Goal: Transaction & Acquisition: Purchase product/service

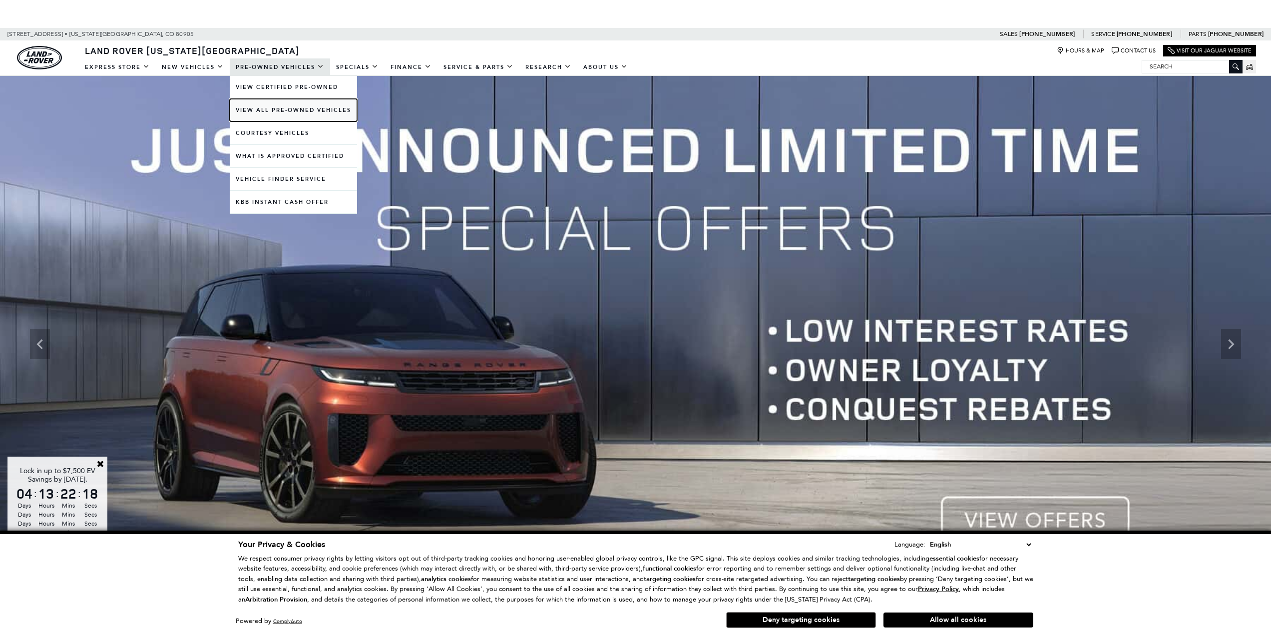
click at [284, 107] on link "View All Pre-Owned Vehicles" at bounding box center [293, 110] width 127 height 22
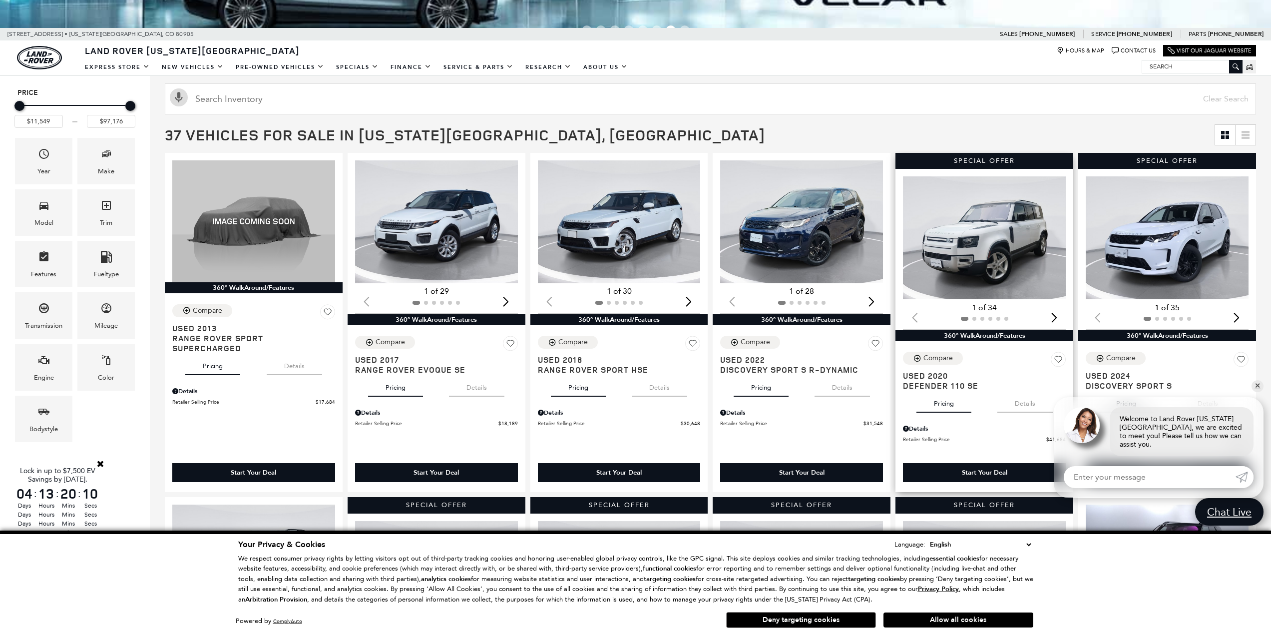
scroll to position [150, 0]
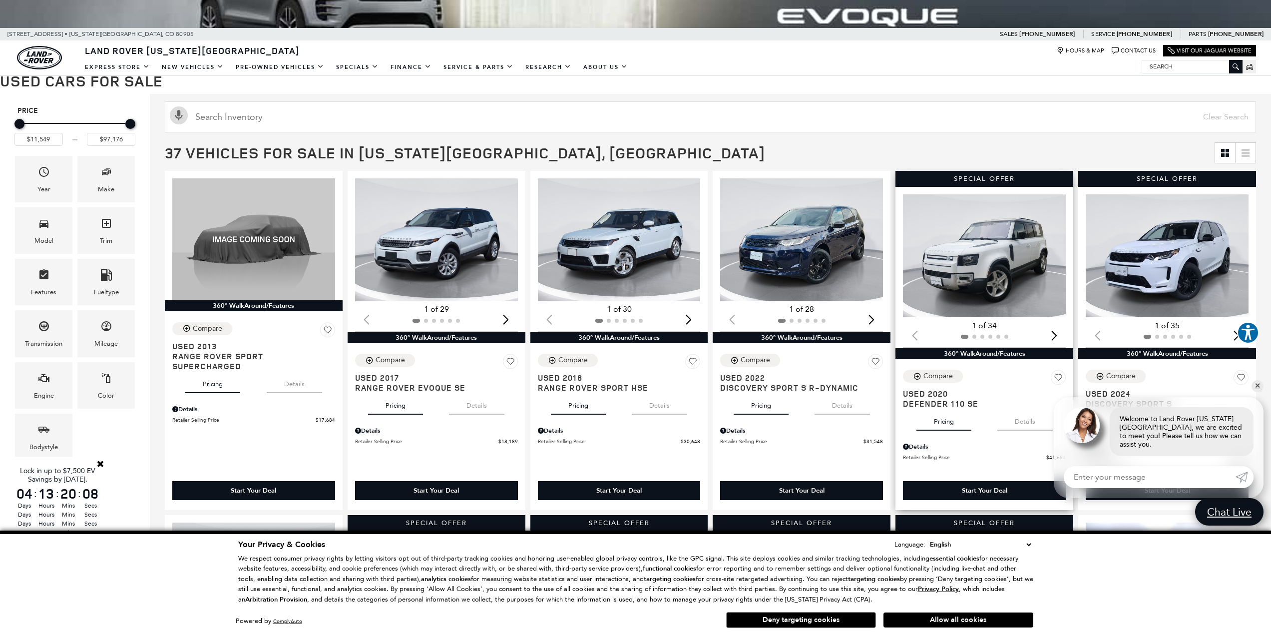
click at [990, 275] on img "1 / 2" at bounding box center [985, 255] width 164 height 123
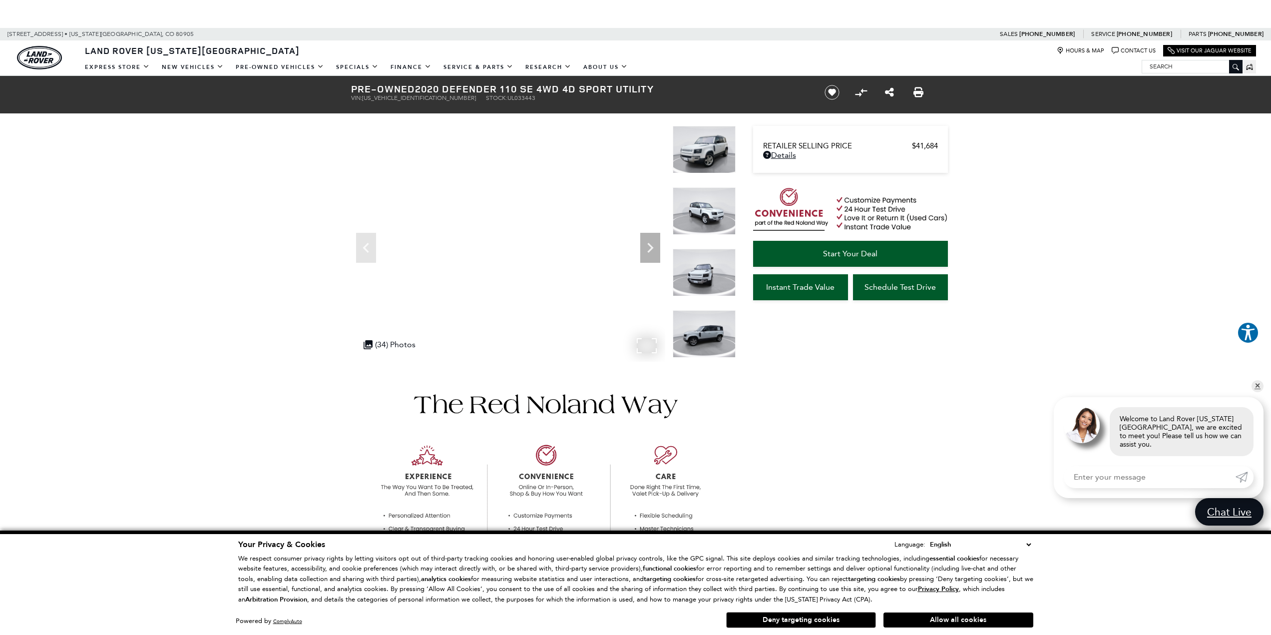
click at [378, 344] on div ".cls-1, .cls-3 { fill: #c50033; } .cls-1 { clip-rule: evenodd; } .cls-2 { clip-…" at bounding box center [390, 344] width 62 height 19
